Goal: Information Seeking & Learning: Understand process/instructions

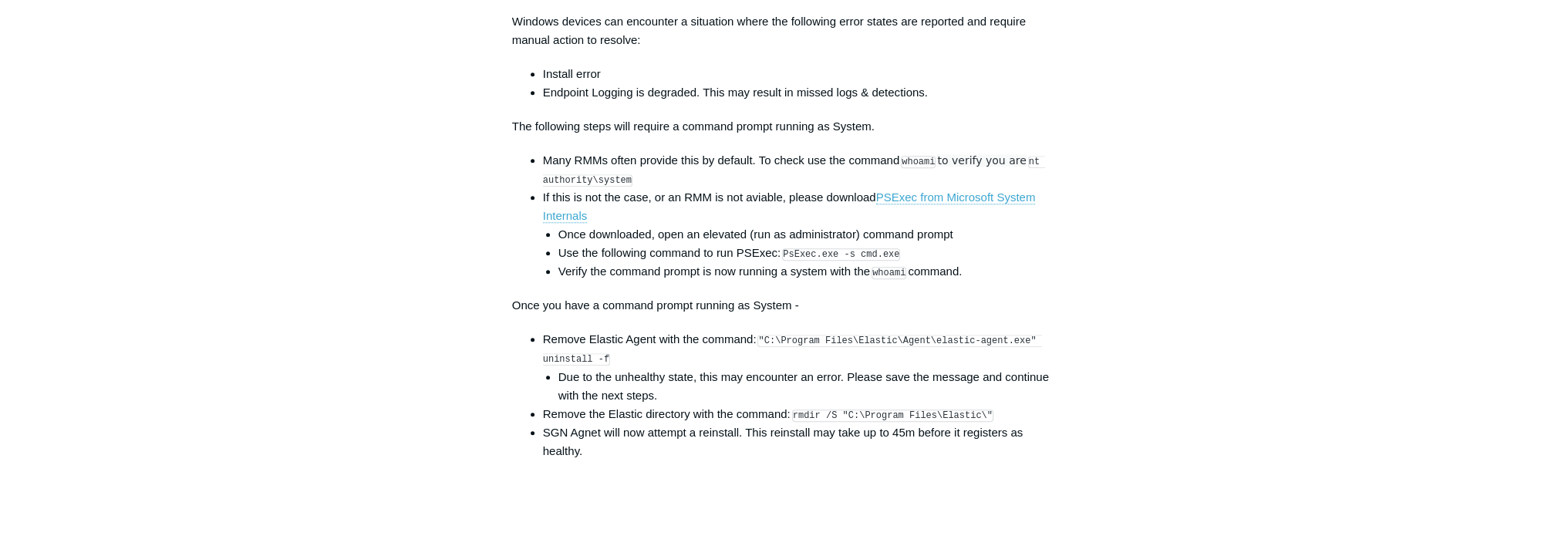
scroll to position [2238, 0]
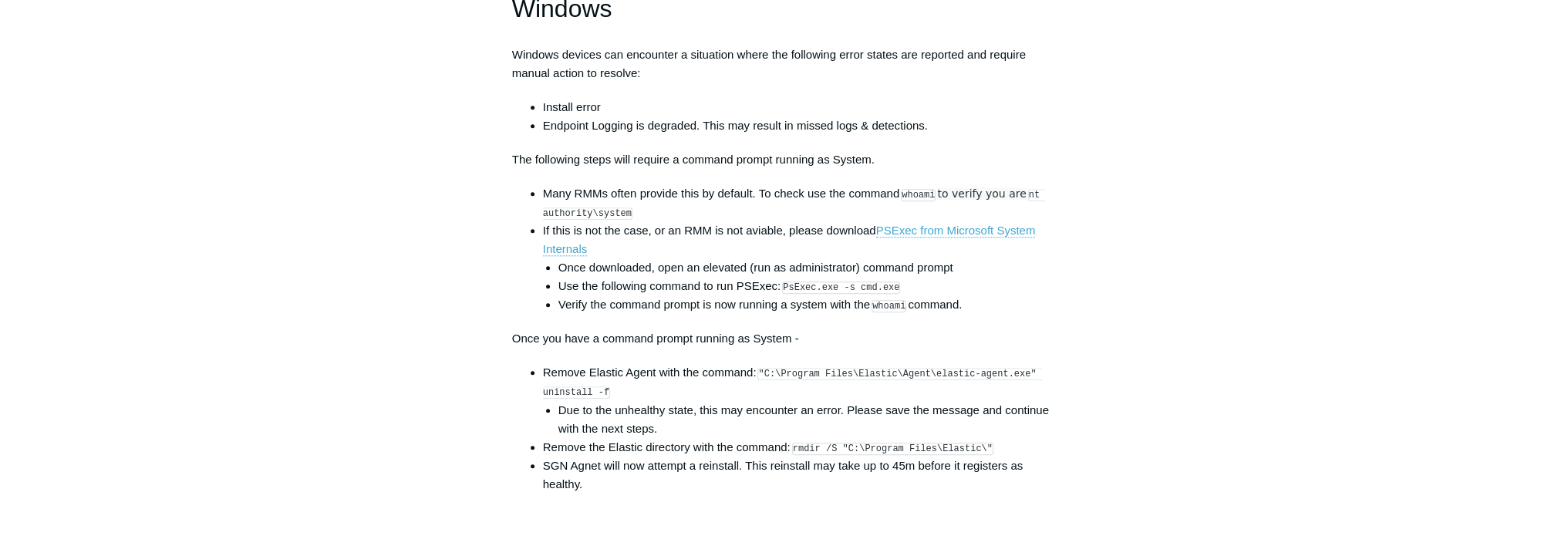
drag, startPoint x: 1559, startPoint y: 0, endPoint x: 1161, endPoint y: 249, distance: 469.5
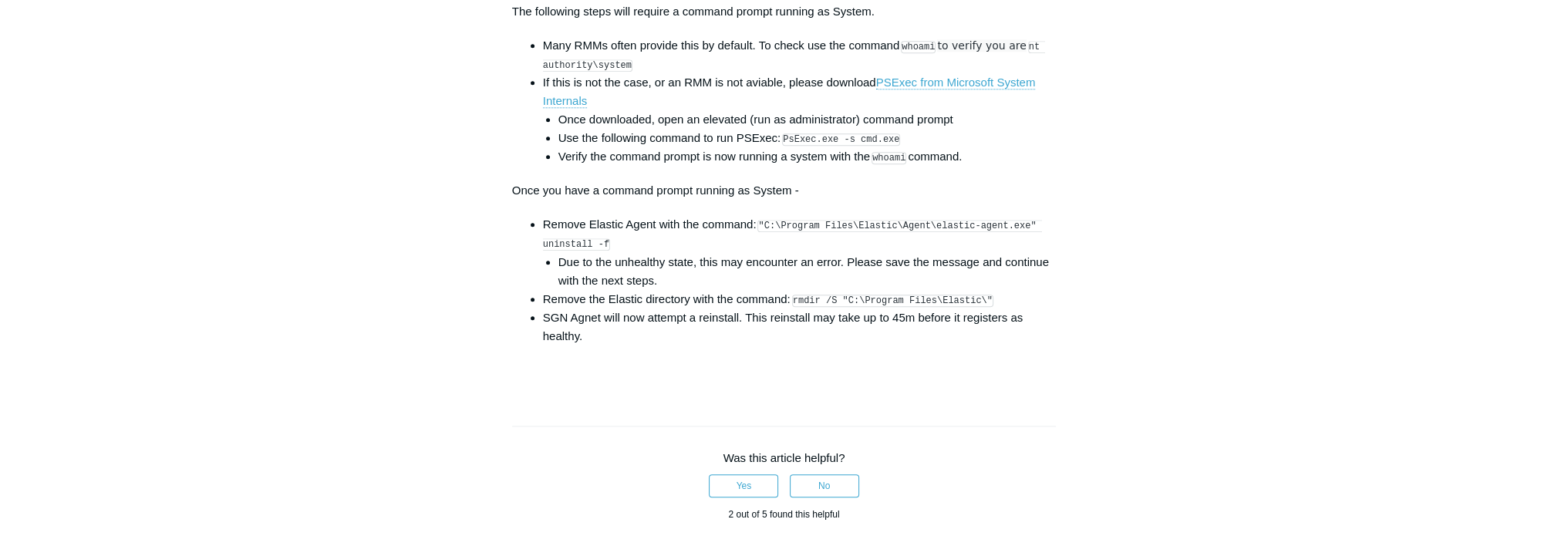
scroll to position [2392, 0]
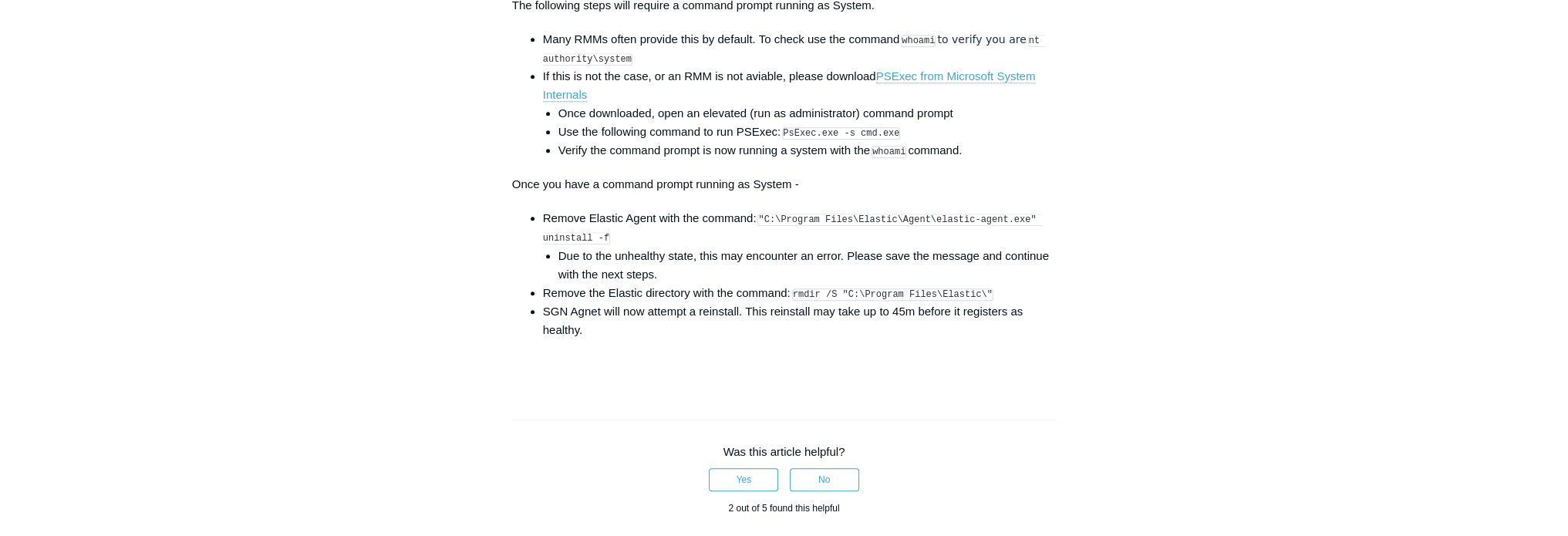
click at [766, 228] on code ""C:\Program Files\Elastic\Agent\elastic-agent.exe" uninstall -f" at bounding box center [793, 229] width 499 height 31
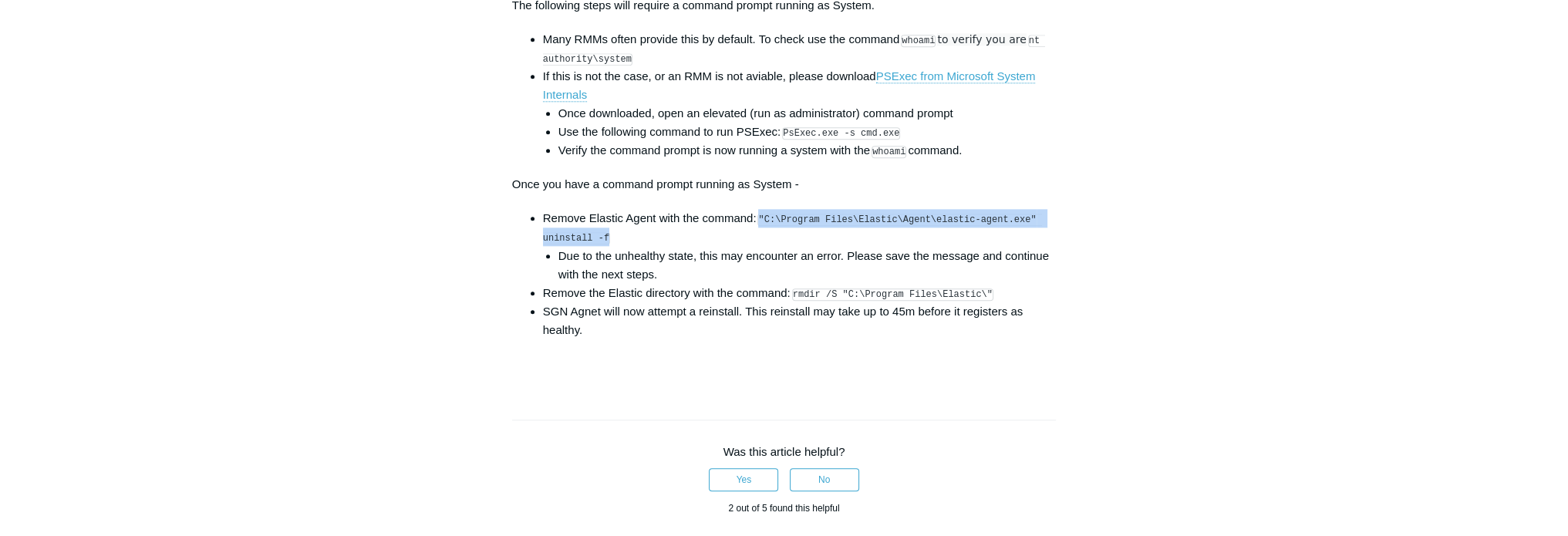
drag, startPoint x: 762, startPoint y: 231, endPoint x: 602, endPoint y: 249, distance: 161.0
click at [602, 244] on code ""C:\Program Files\Elastic\Agent\elastic-agent.exe" uninstall -f" at bounding box center [793, 229] width 499 height 31
copy code ""C:\Program Files\Elastic\Agent\elastic-agent.exe" uninstall -f"
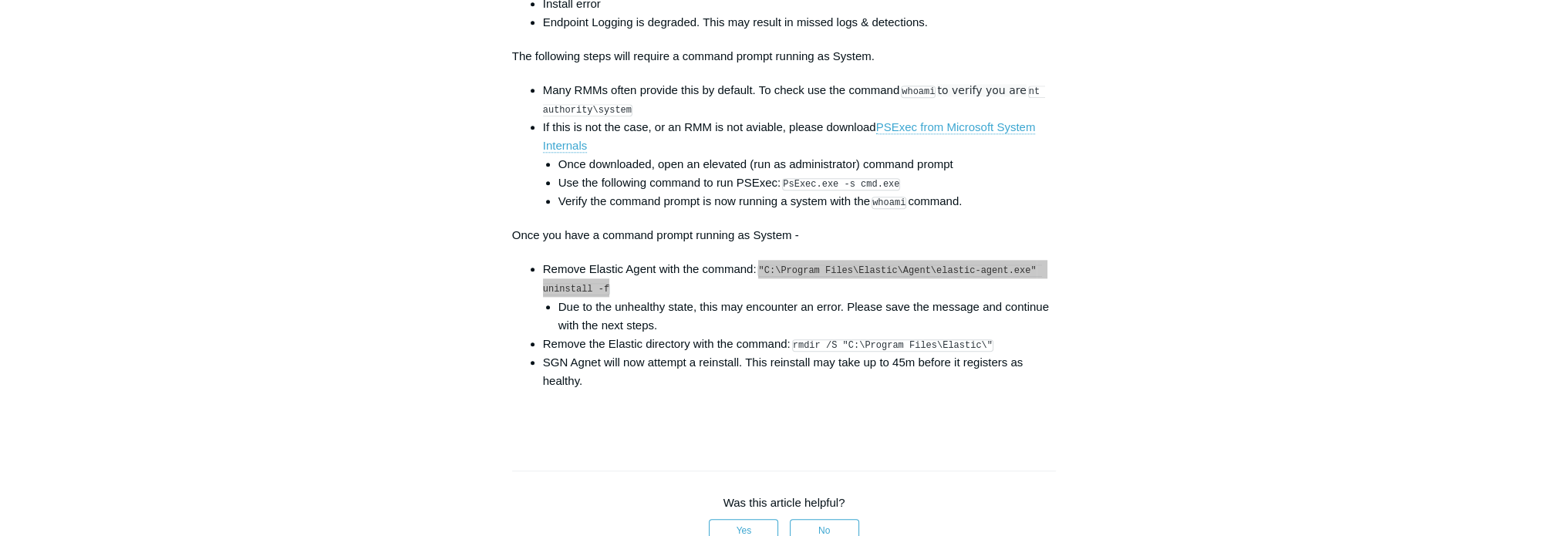
scroll to position [2238, 0]
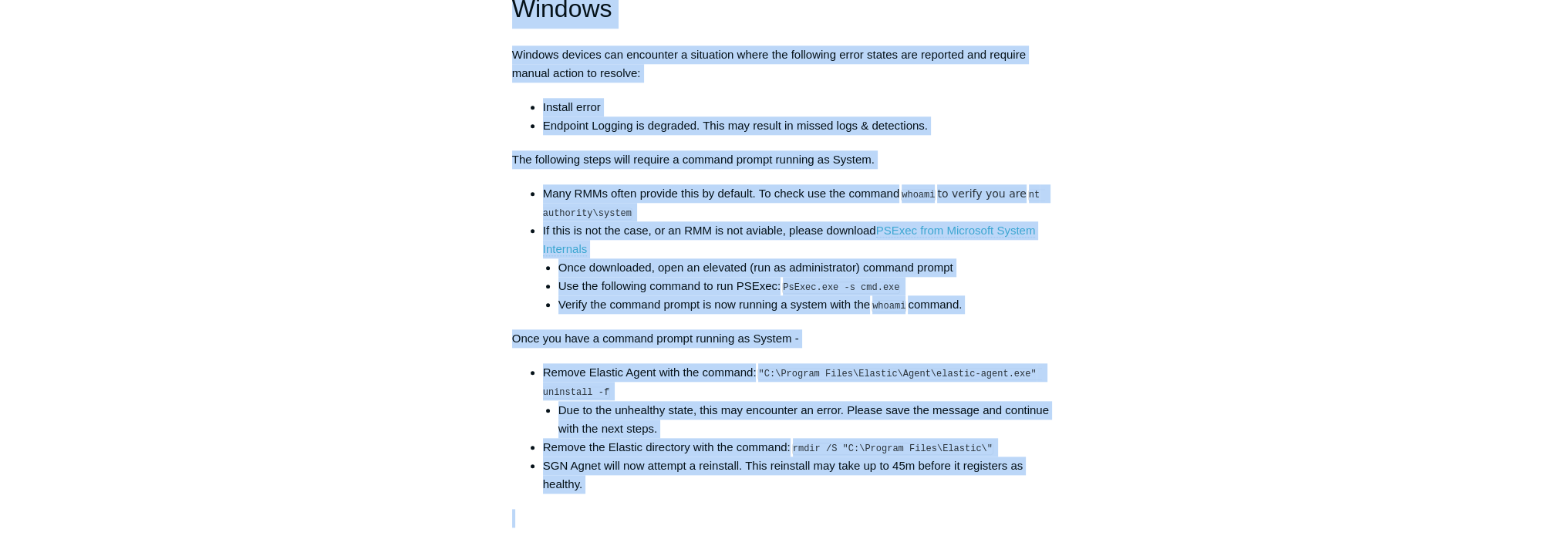
drag, startPoint x: 514, startPoint y: 22, endPoint x: 609, endPoint y: 507, distance: 494.2
copy div "Windows Windows devices can encounter a situation where the following error sta…"
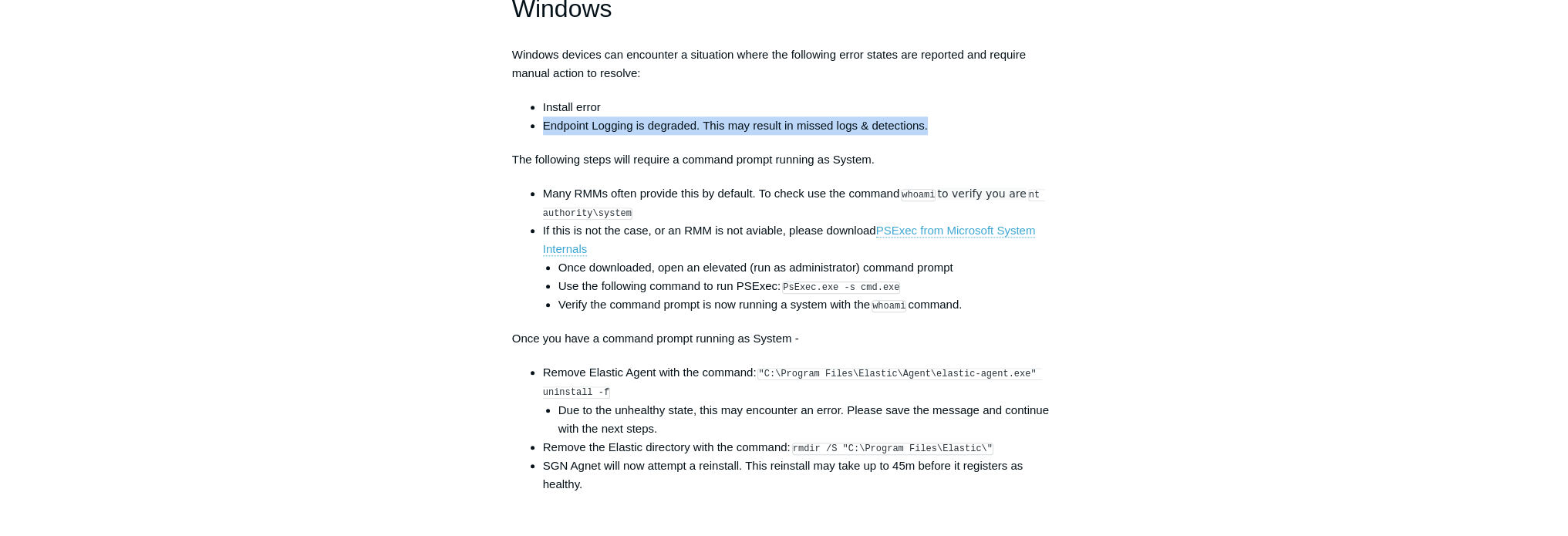
drag, startPoint x: 930, startPoint y: 138, endPoint x: 666, endPoint y: 130, distance: 264.1
click at [540, 135] on ul "Install error Endpoint Logging is degraded. This may result in missed logs & de…" at bounding box center [792, 116] width 529 height 37
copy li "Endpoint Logging is degraded. This may result in missed logs & detections."
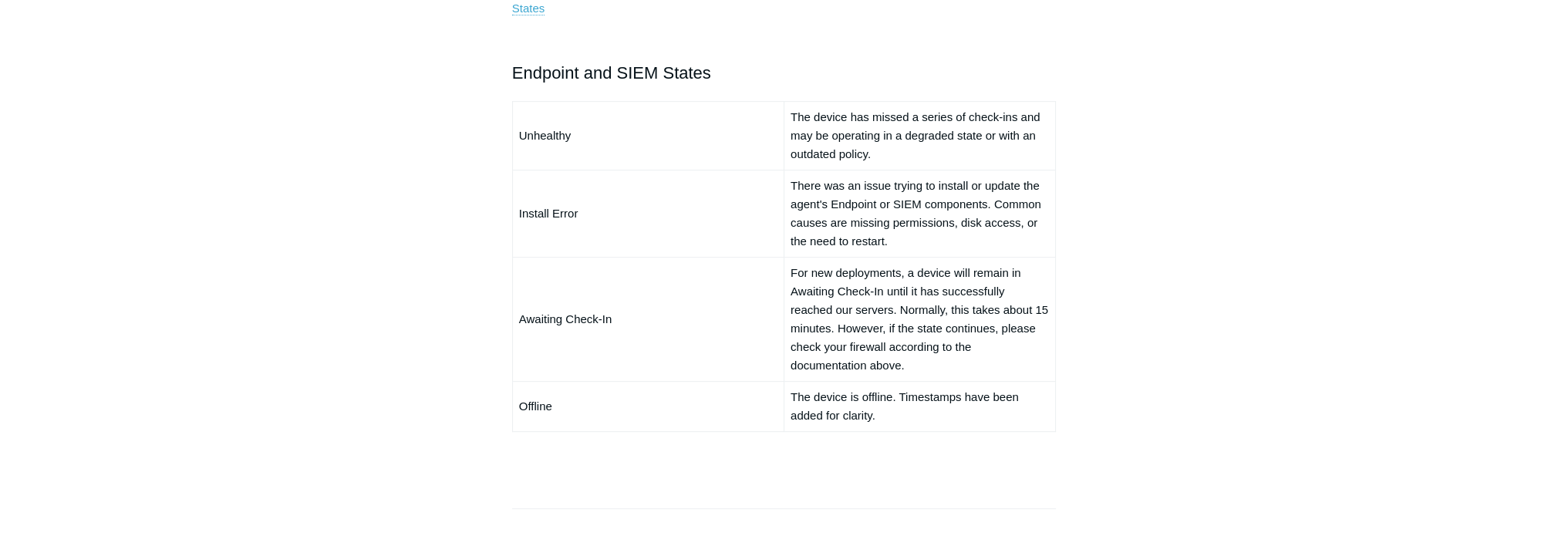
scroll to position [1157, 0]
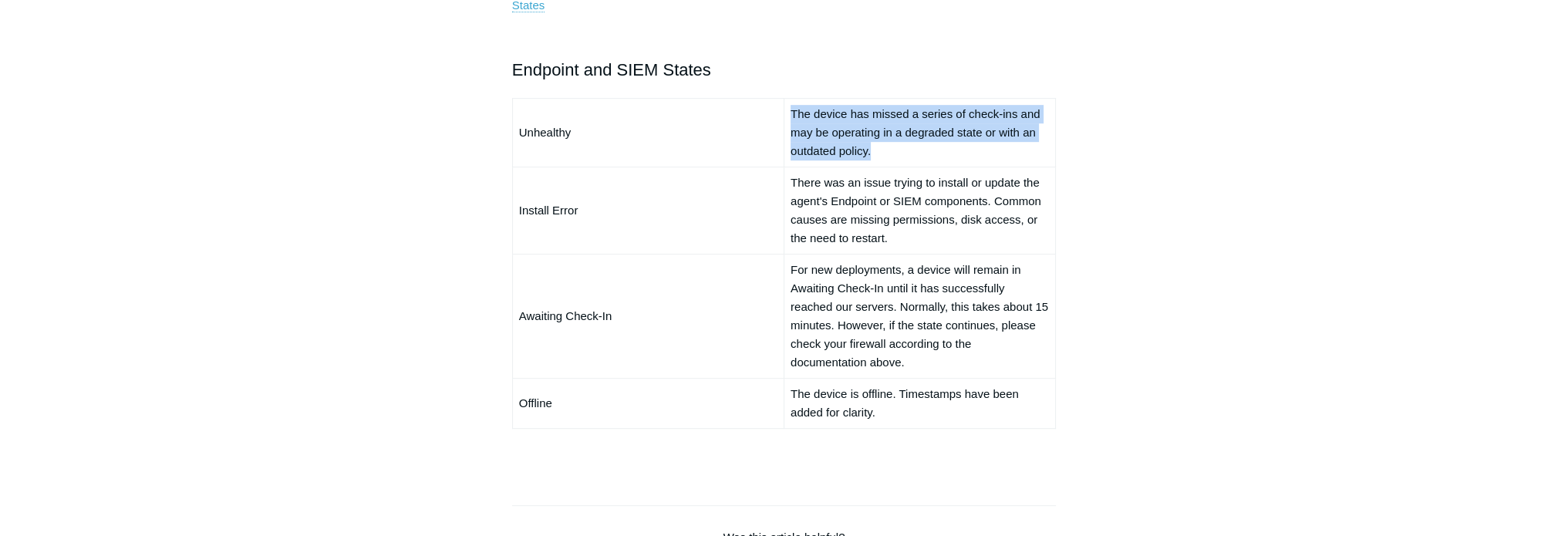
drag, startPoint x: 874, startPoint y: 153, endPoint x: 792, endPoint y: 113, distance: 91.2
click at [792, 113] on td "The device has missed a series of check-ins and may be operating in a degraded …" at bounding box center [919, 131] width 271 height 68
copy td "The device has missed a series of check-ins and may be operating in a degraded …"
